Goal: Transaction & Acquisition: Book appointment/travel/reservation

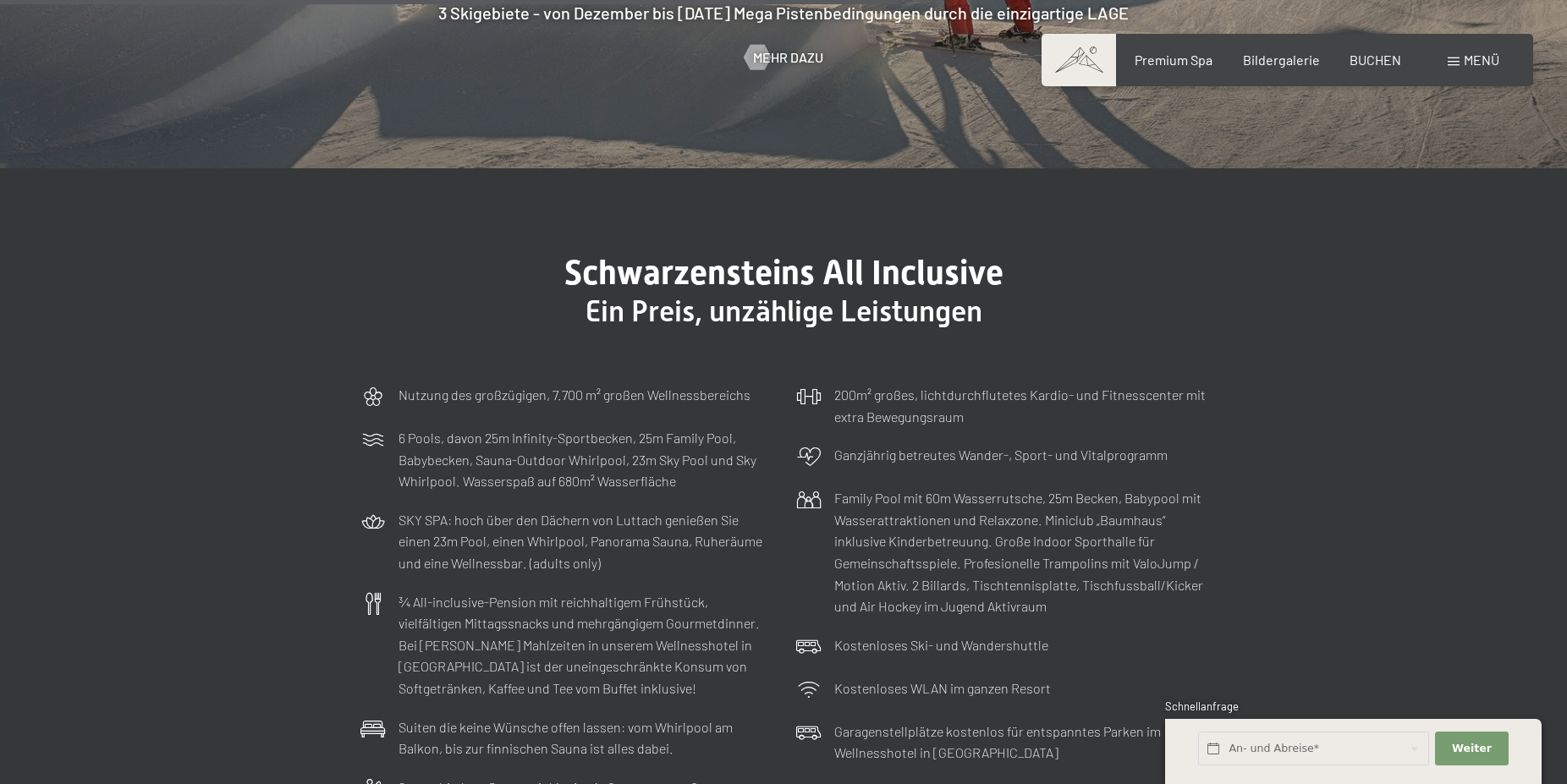
scroll to position [5089, 0]
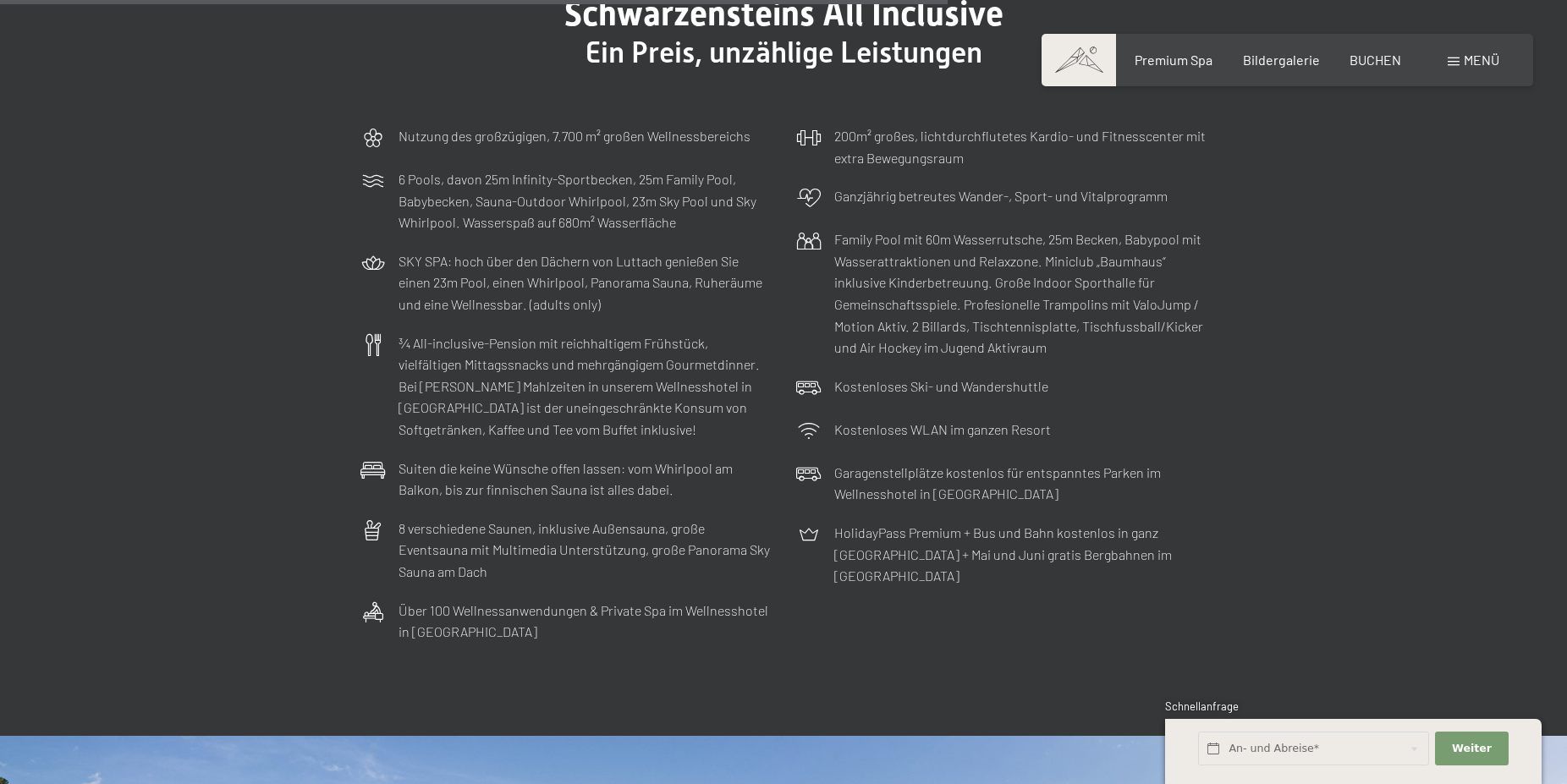
click at [1460, 62] on div "Menü" at bounding box center [1473, 60] width 52 height 18
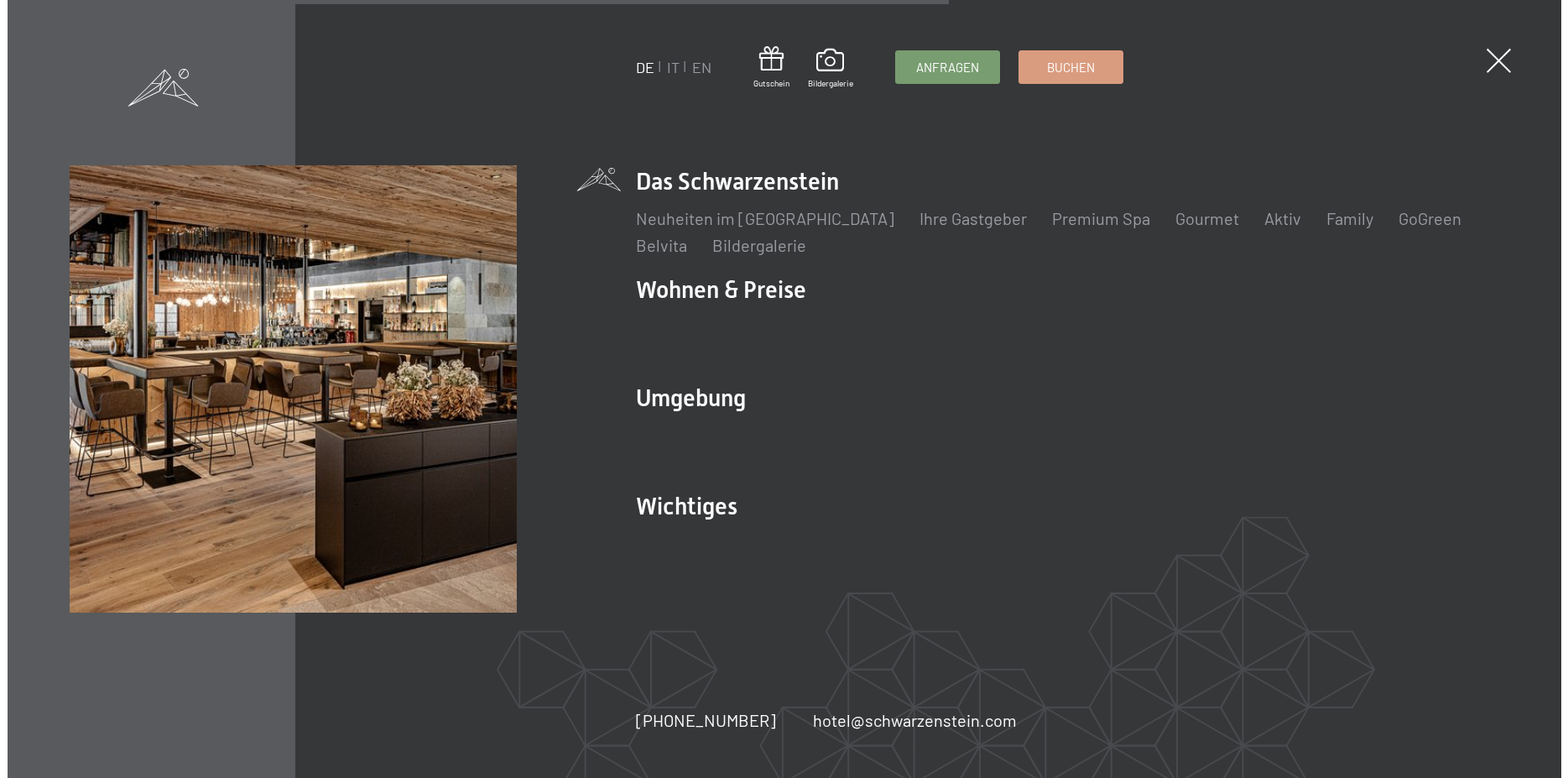
scroll to position [5079, 0]
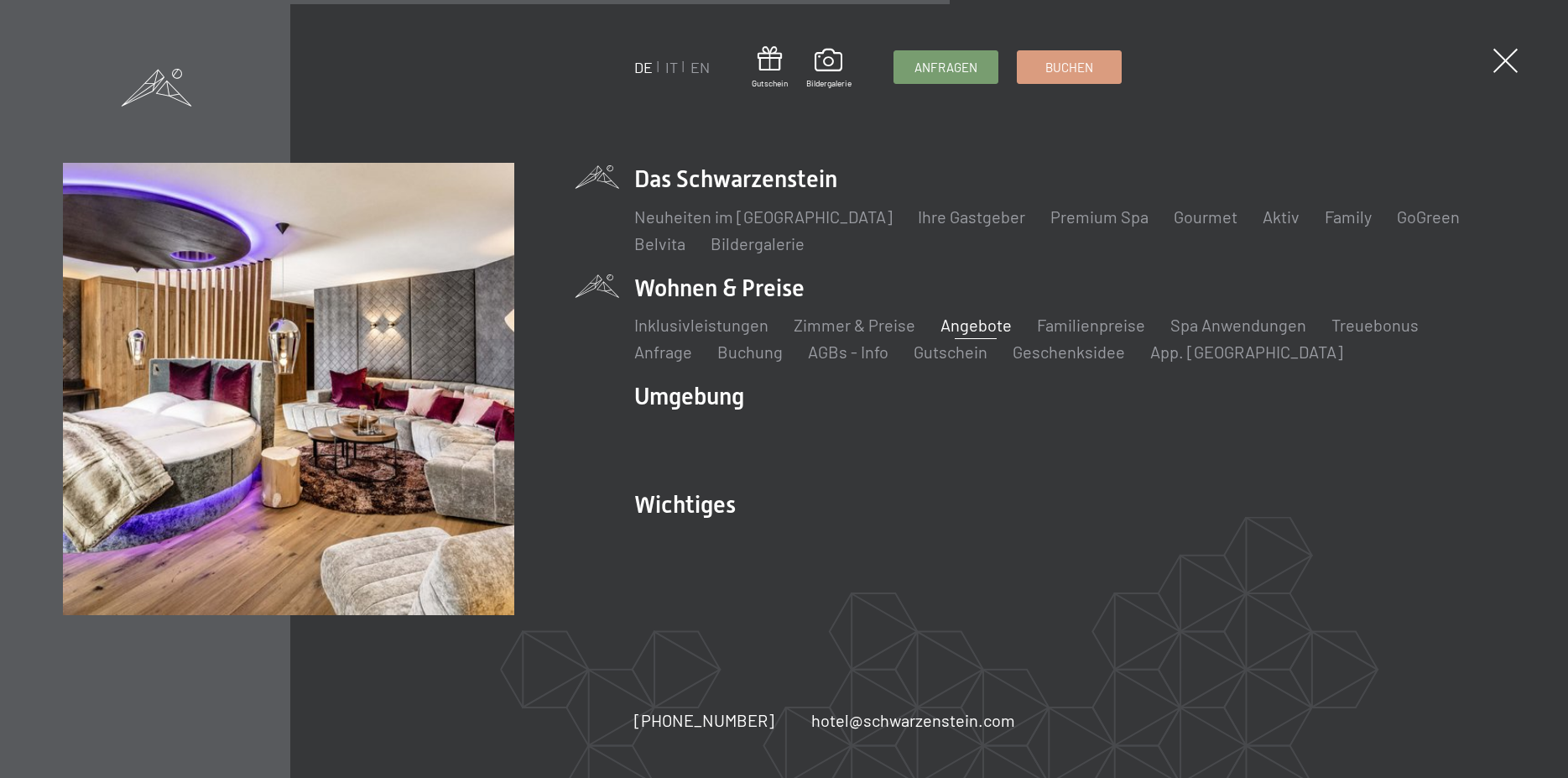
click at [975, 324] on link "Angebote" at bounding box center [976, 324] width 72 height 20
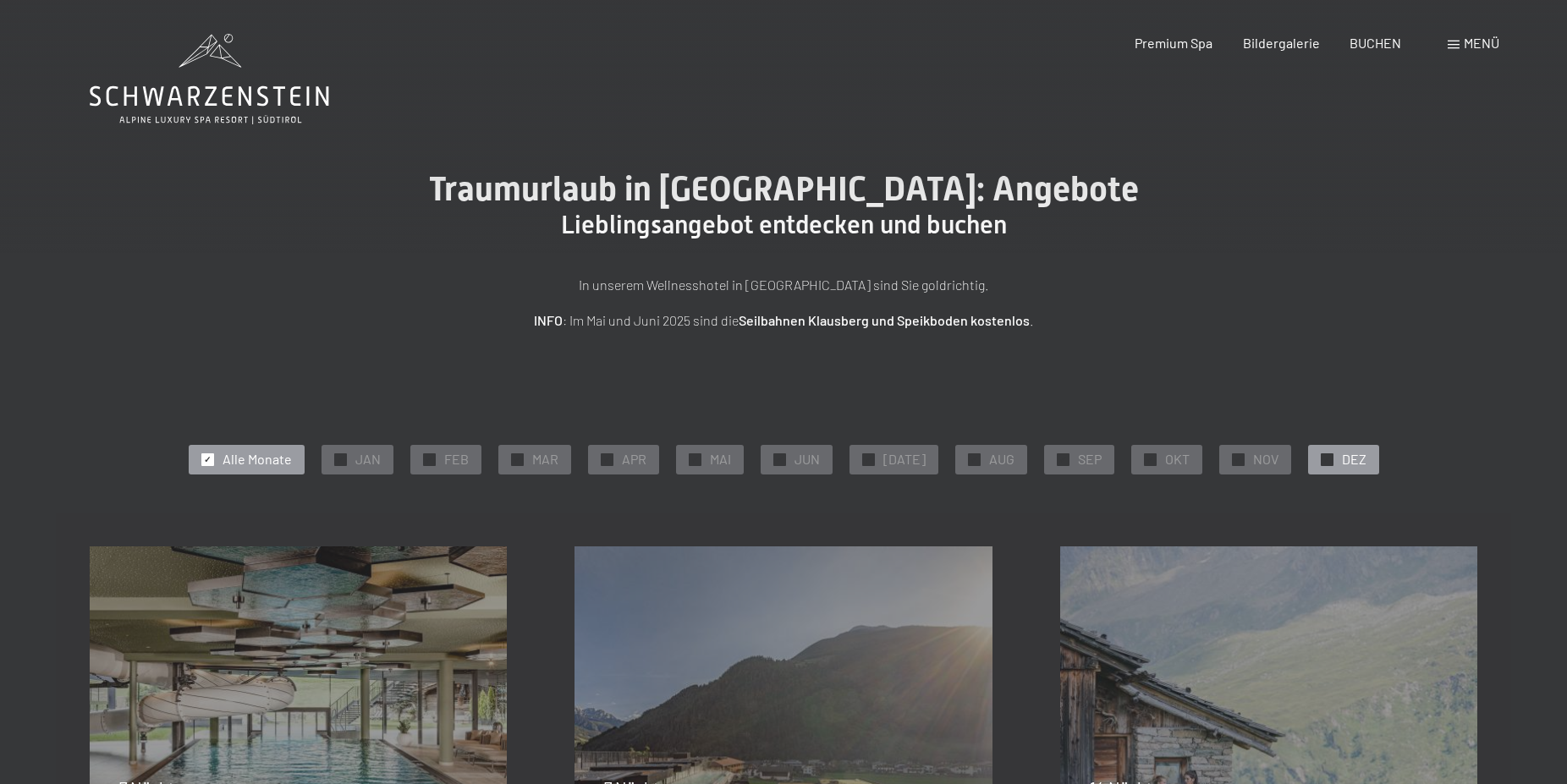
click at [1323, 462] on span "✓" at bounding box center [1327, 458] width 7 height 11
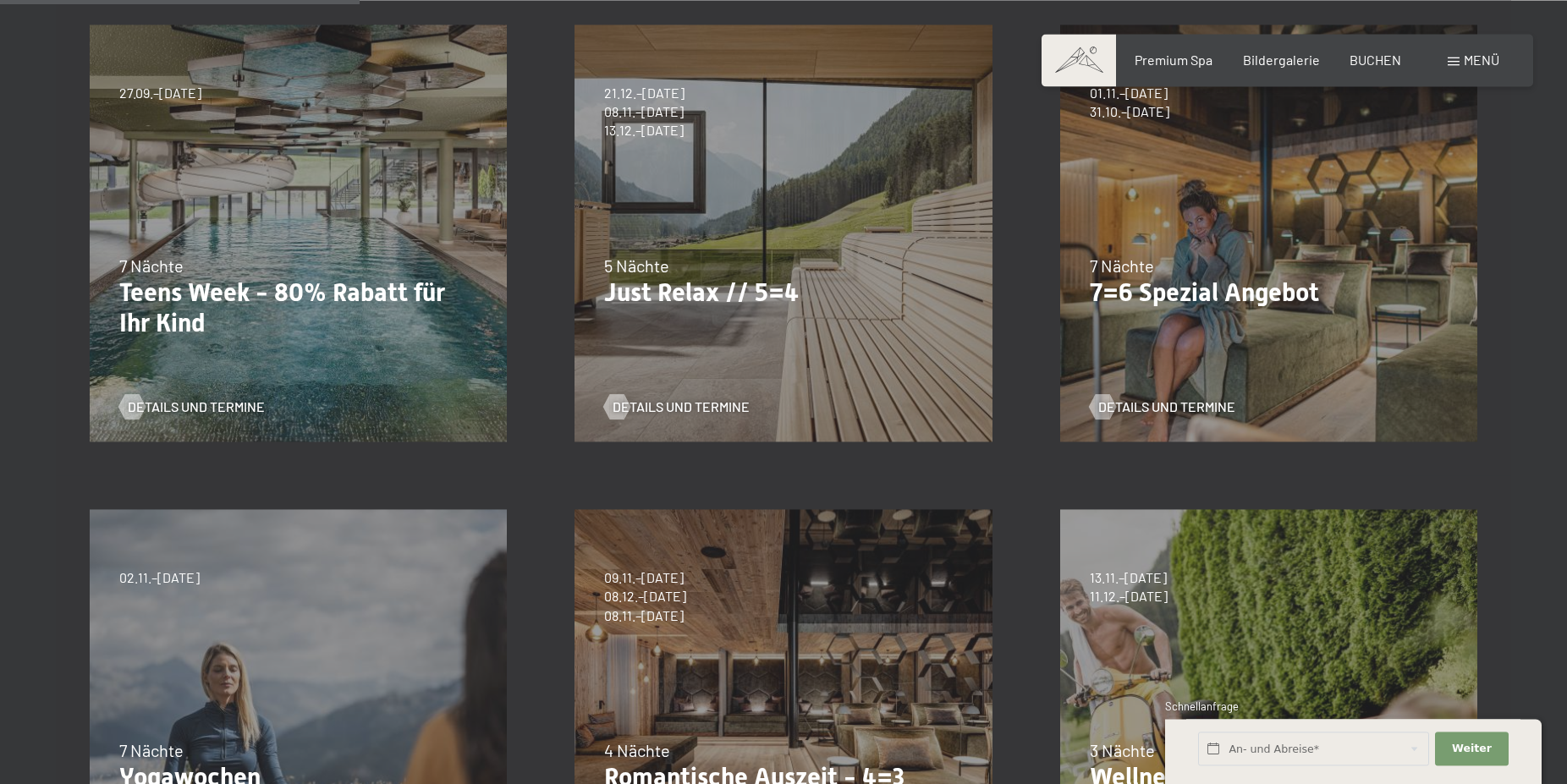
scroll to position [517, 0]
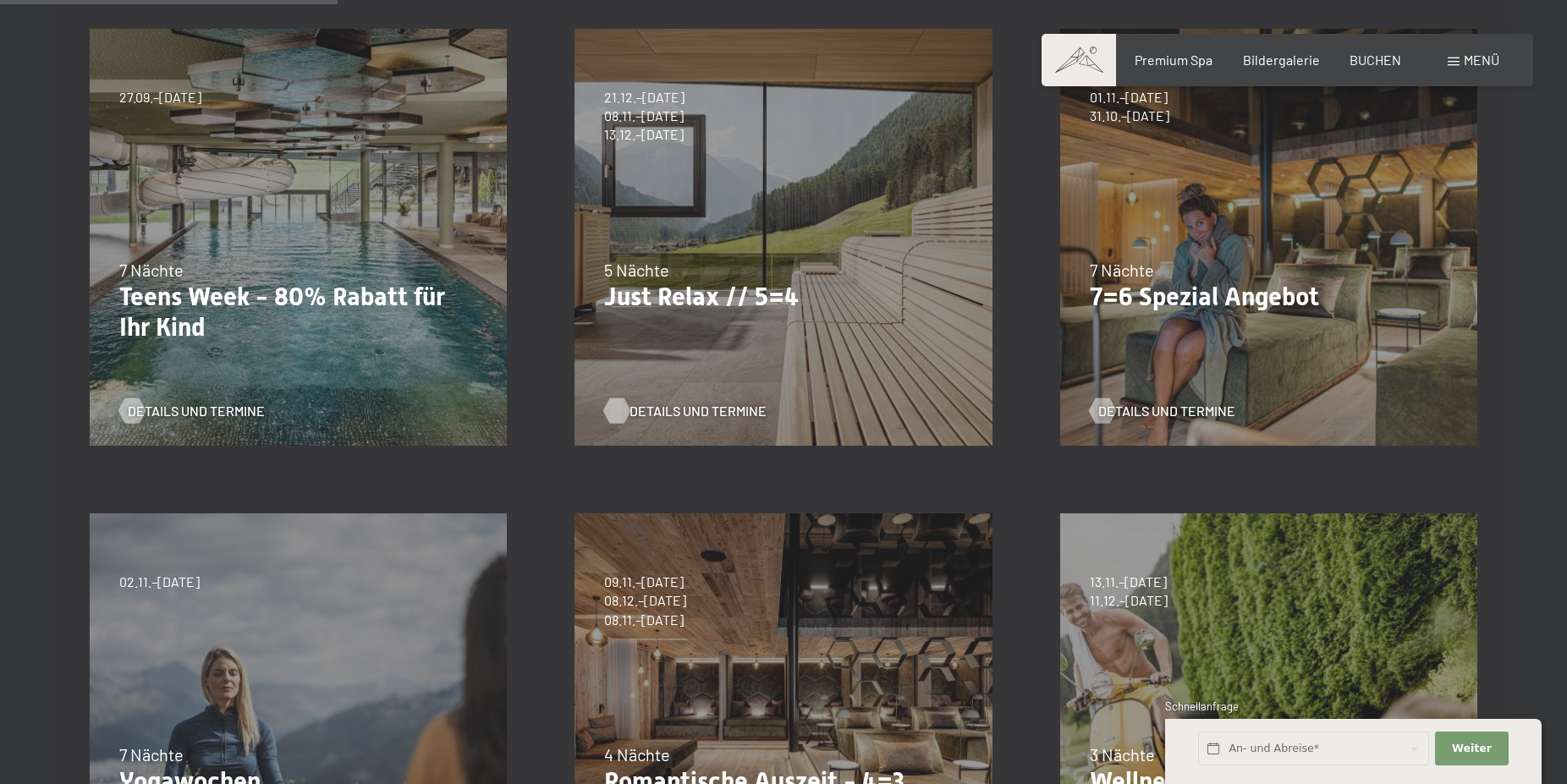
click at [691, 407] on span "Details und Termine" at bounding box center [698, 410] width 137 height 18
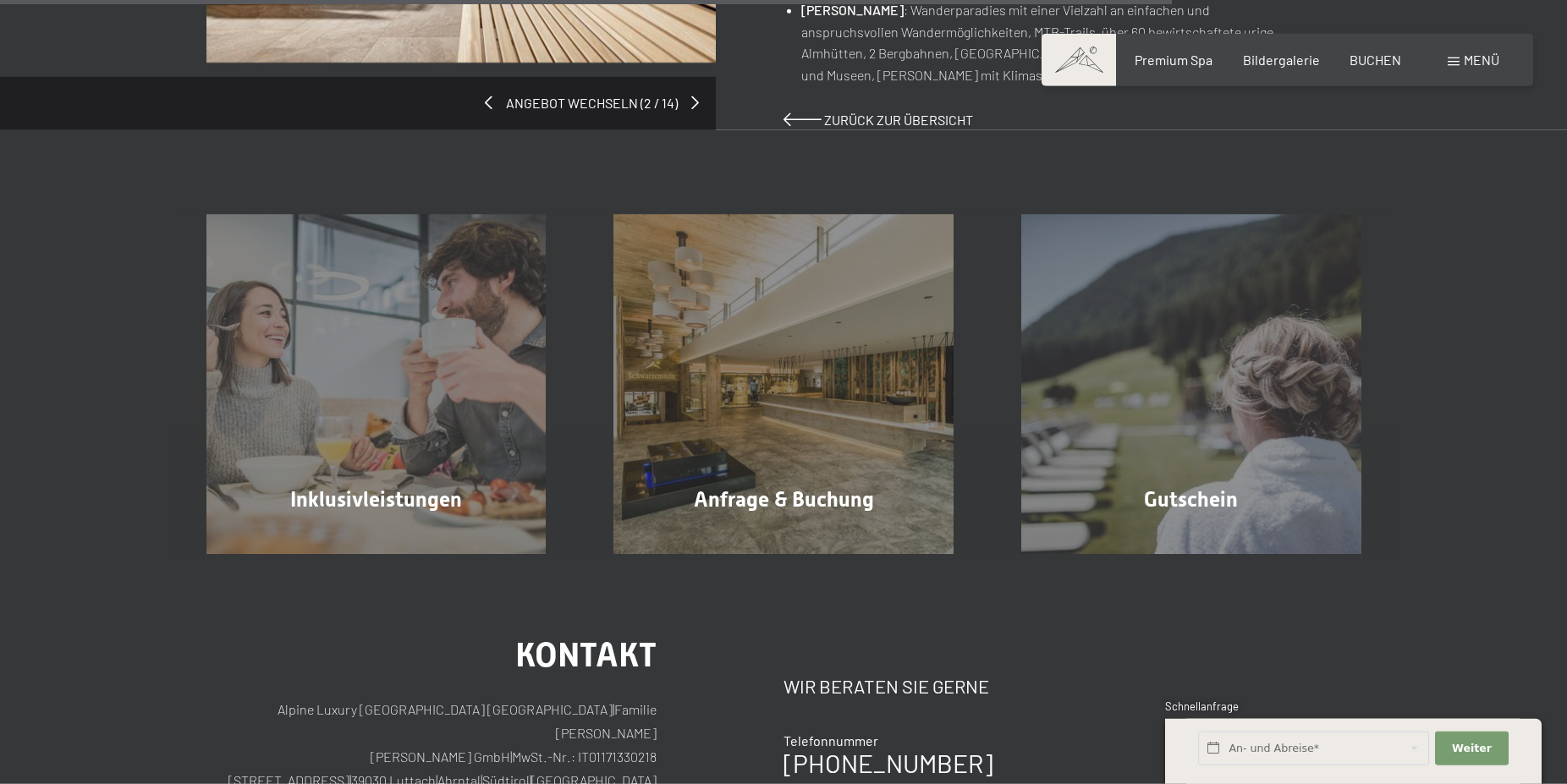
scroll to position [1811, 0]
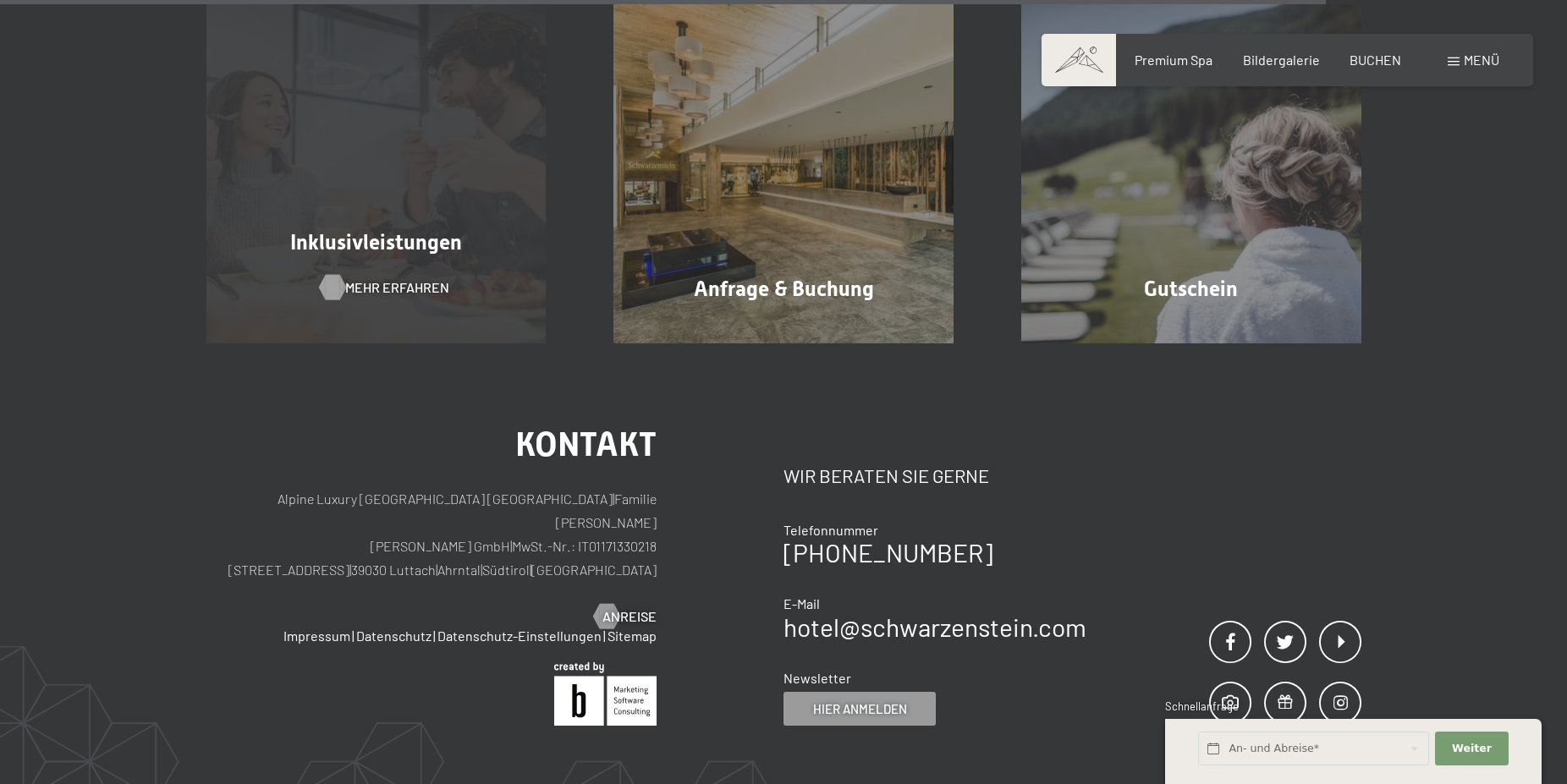
click at [390, 279] on span "Mehr erfahren" at bounding box center [397, 287] width 104 height 18
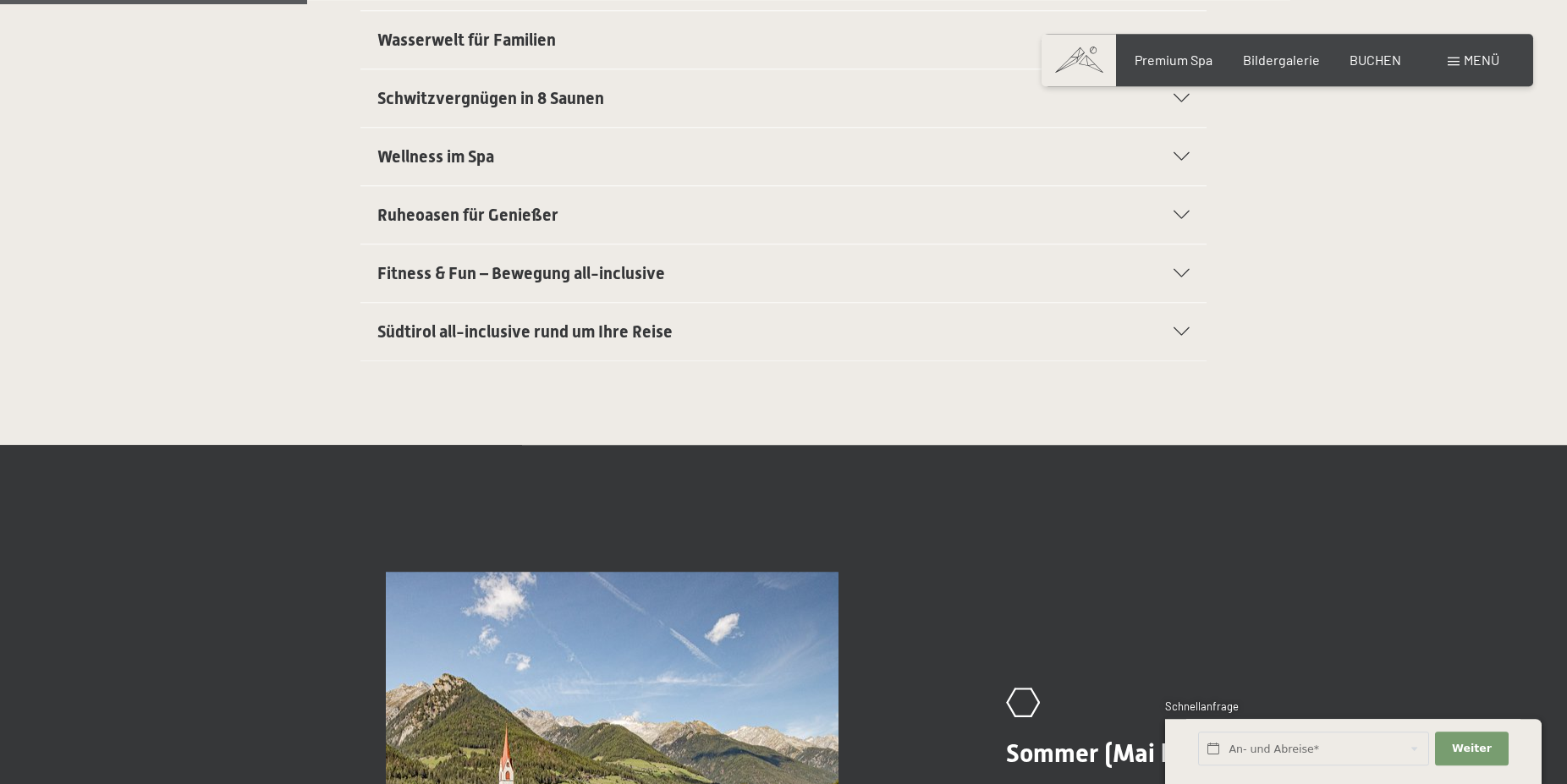
scroll to position [776, 0]
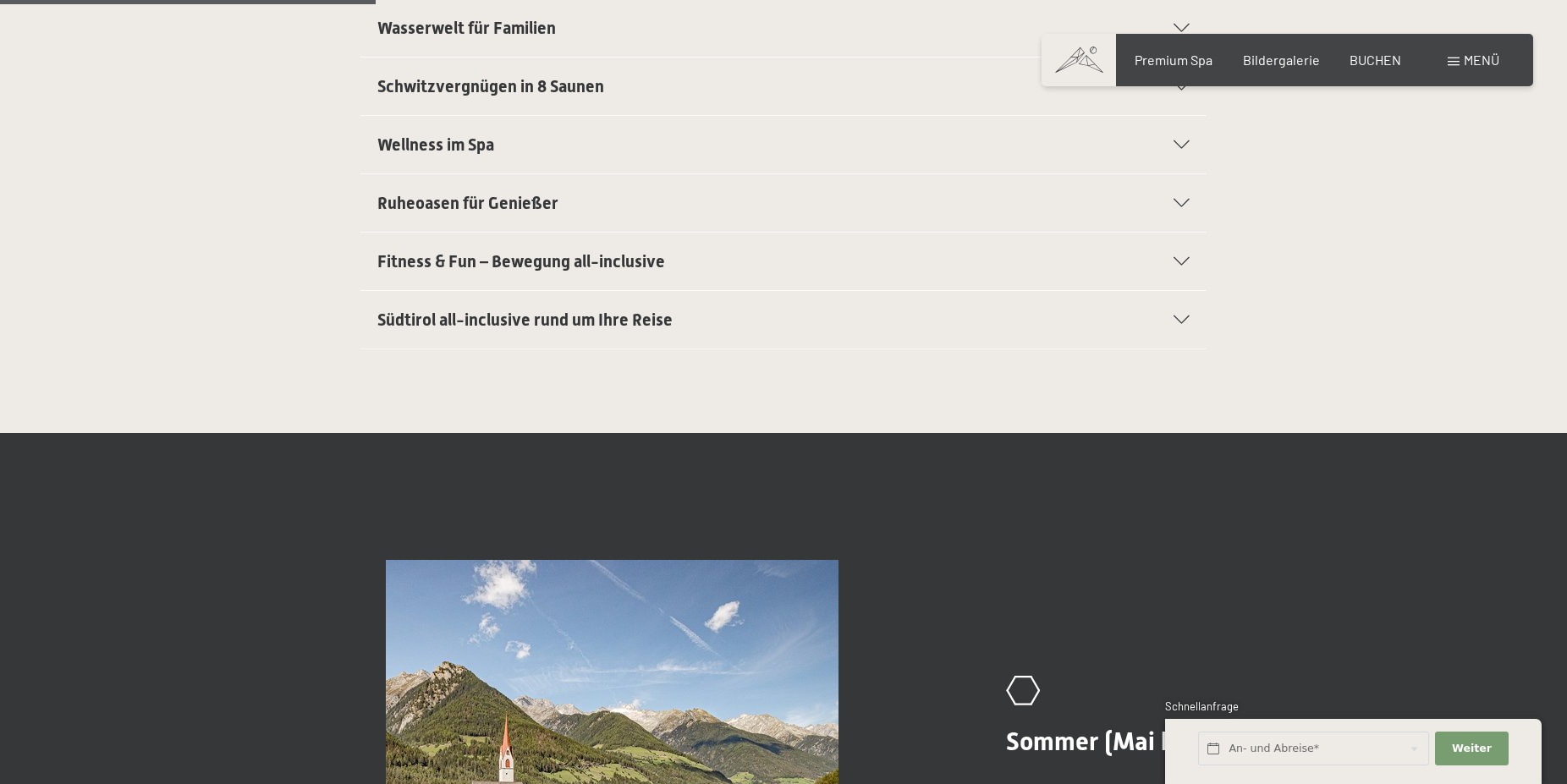
click at [1181, 319] on icon at bounding box center [1181, 319] width 16 height 9
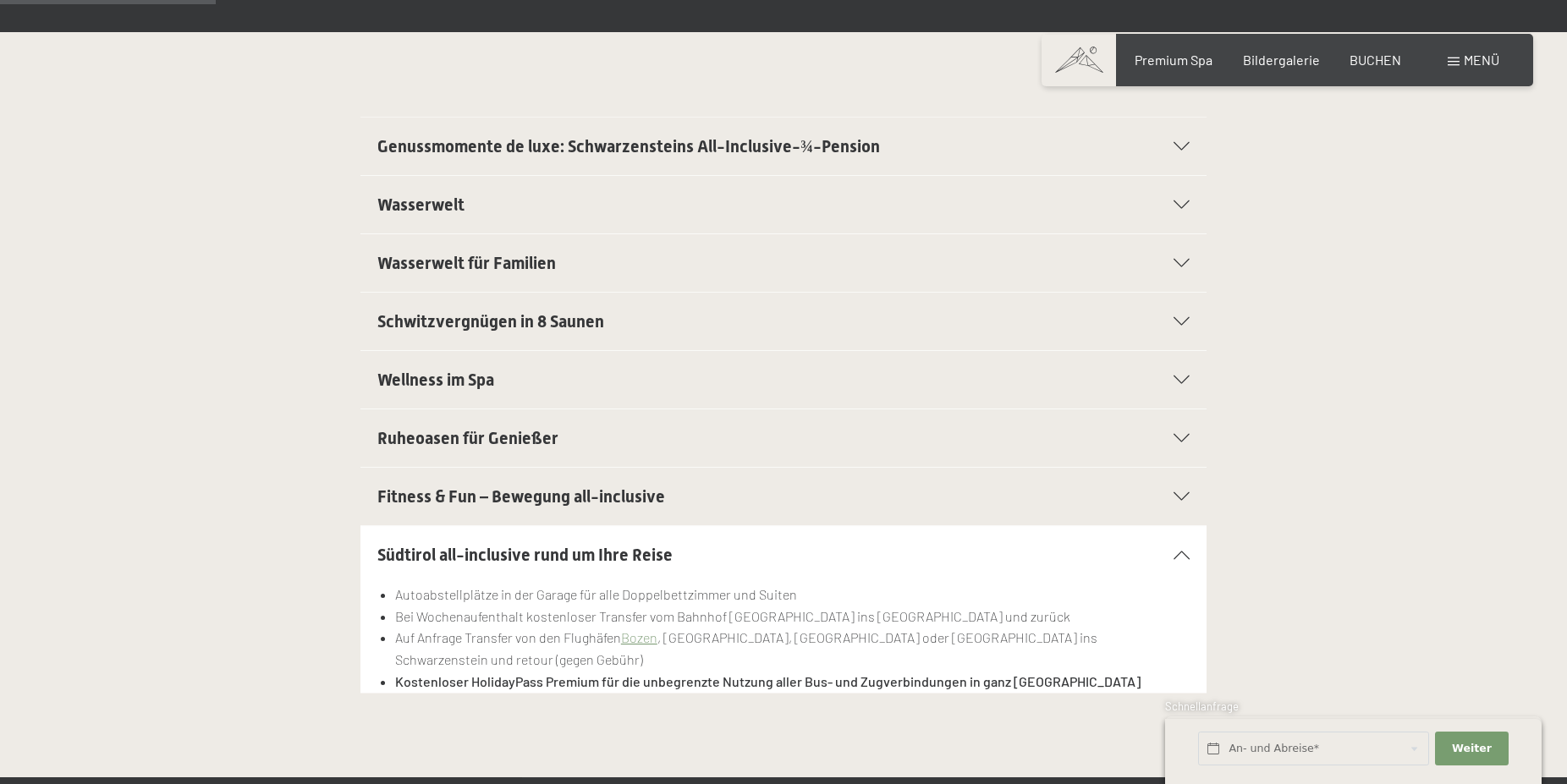
scroll to position [385, 0]
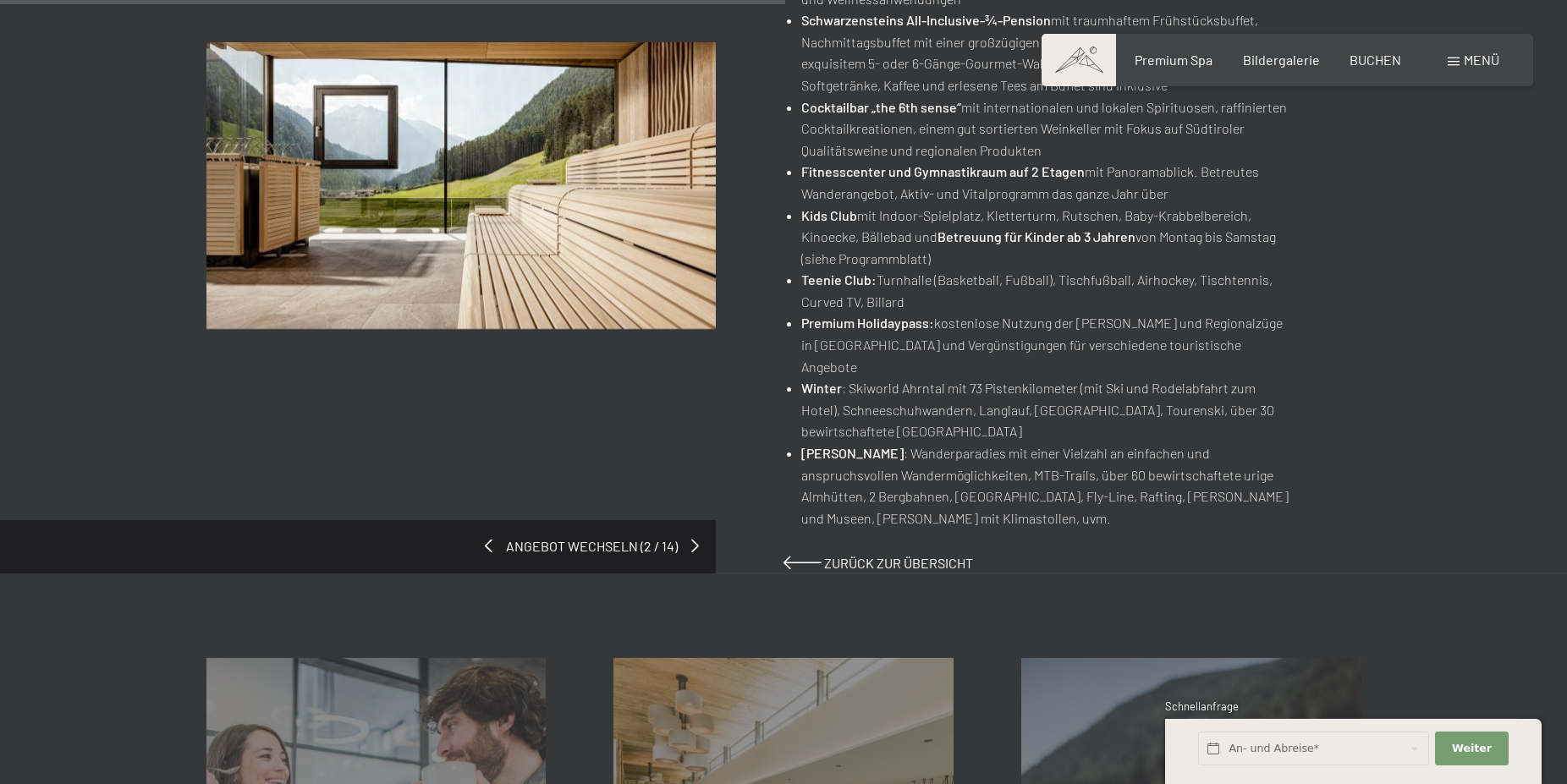
scroll to position [1293, 0]
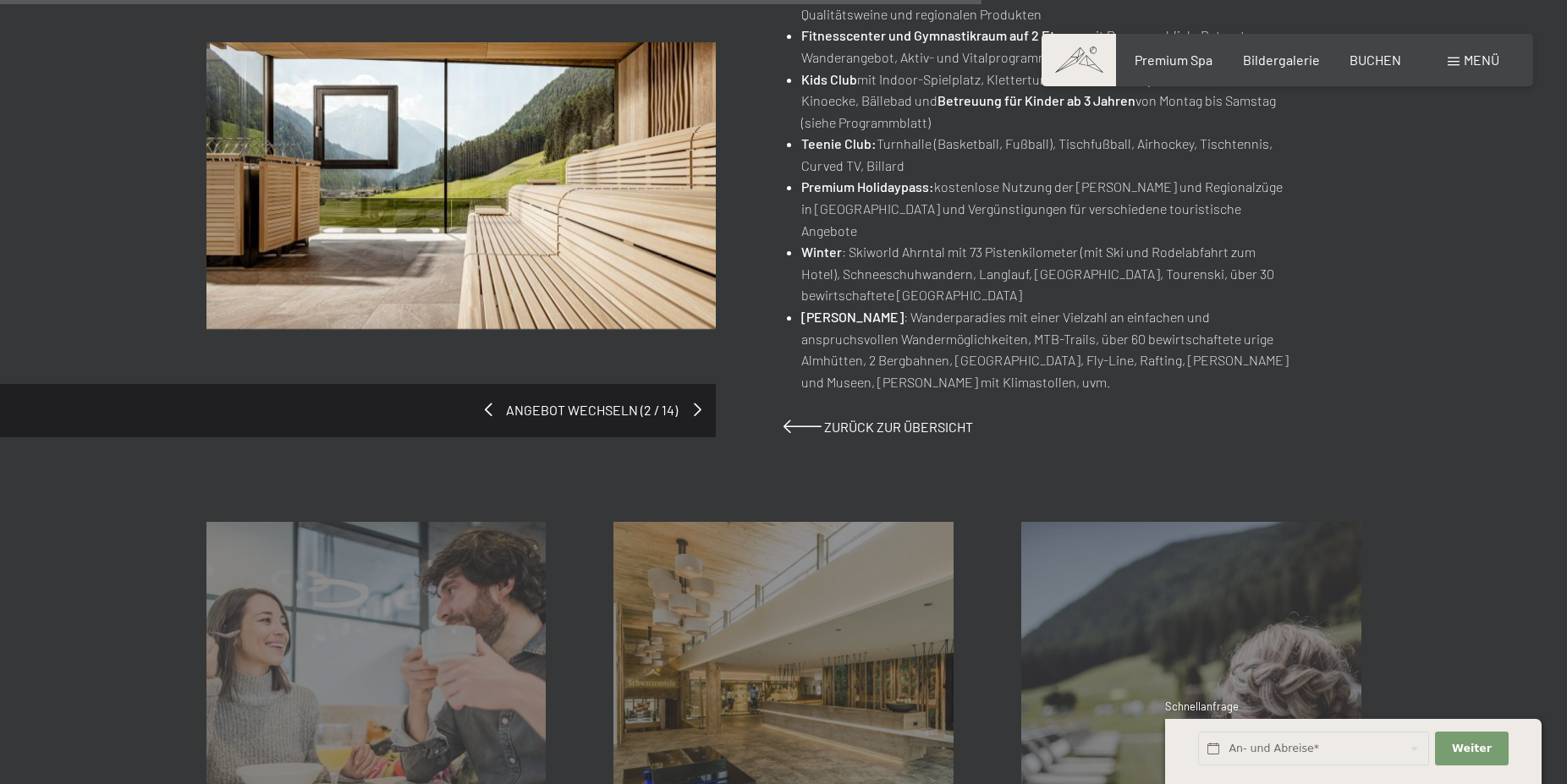
click at [695, 402] on span at bounding box center [697, 408] width 8 height 13
